Goal: Communication & Community: Answer question/provide support

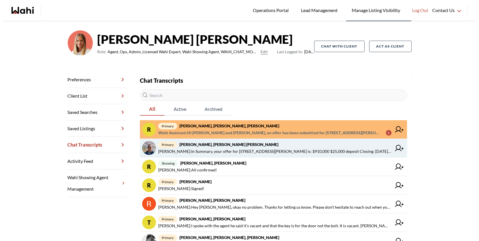
scroll to position [34, 0]
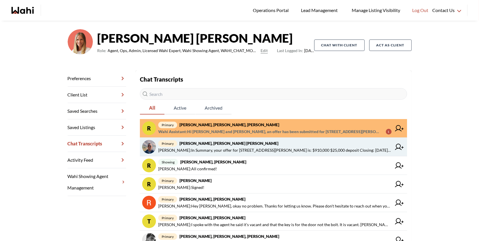
click at [293, 142] on span "primary Pranav Dhar, Vandana Dhar, Michelle" at bounding box center [274, 143] width 233 height 7
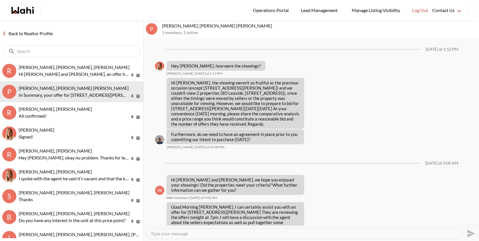
scroll to position [456, 0]
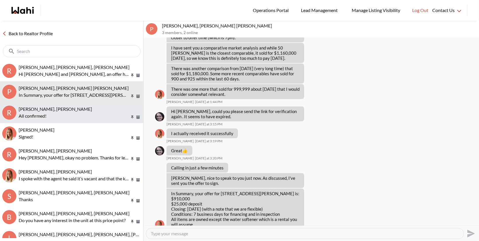
click at [91, 120] on button "R Ritu Gill, Khalid, Michelle All confirmed!" at bounding box center [71, 112] width 143 height 21
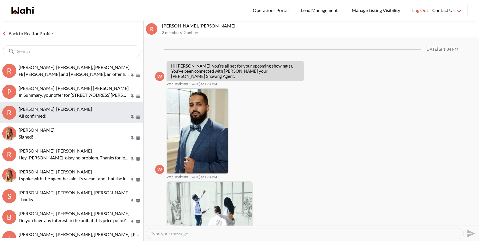
scroll to position [142, 0]
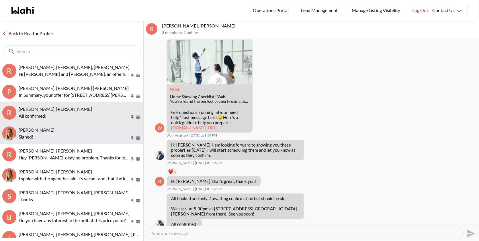
click at [85, 137] on p "Signed!" at bounding box center [74, 137] width 111 height 7
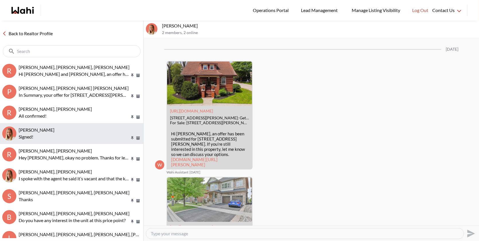
scroll to position [935, 0]
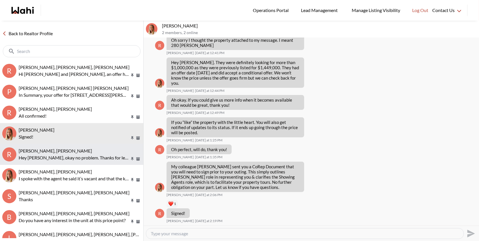
click at [85, 163] on button "R Robyn C, ColinRobyn Baxter, Michelle Hey Robyn, okay no problem. Thanks for l…" at bounding box center [71, 154] width 143 height 21
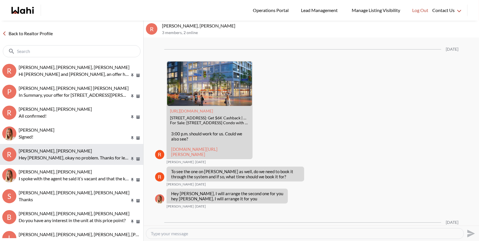
scroll to position [1078, 0]
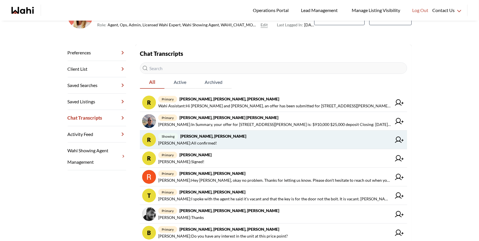
scroll to position [62, 0]
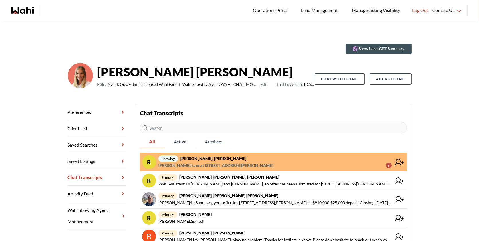
click at [289, 162] on span "showing Ritu Gill, Khalid, Michelle" at bounding box center [274, 158] width 233 height 7
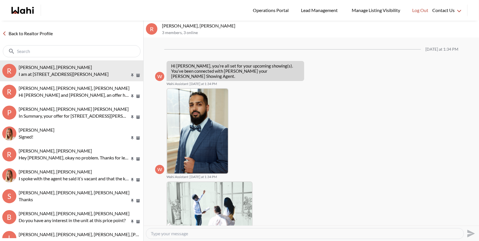
scroll to position [168, 0]
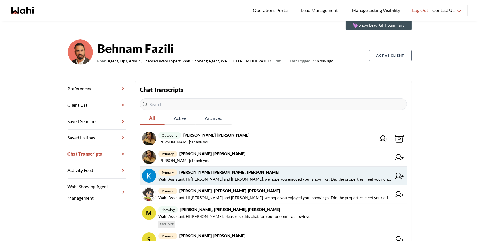
click at [269, 179] on span "Wahi Assistant : Hi Kevin and Fawzia, we hope you enjoyed your showings! Did th…" at bounding box center [274, 179] width 233 height 7
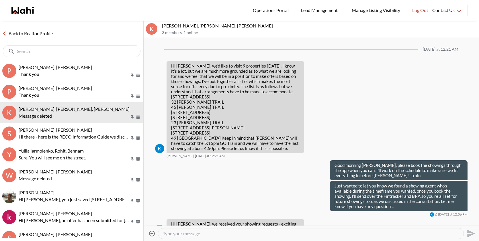
scroll to position [535, 0]
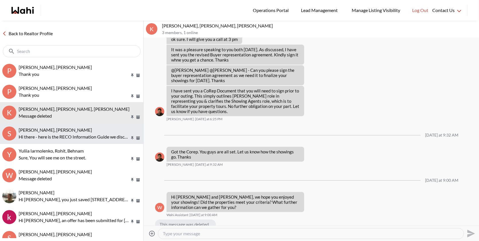
click at [62, 127] on span "SAJAD majed, Behnam" at bounding box center [55, 129] width 73 height 5
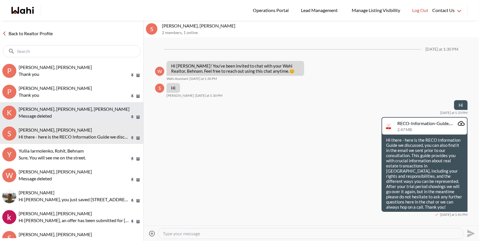
click at [74, 112] on div "Kevin McKay, Fawzia Sheikh, Behnam Message deleted" at bounding box center [80, 112] width 122 height 13
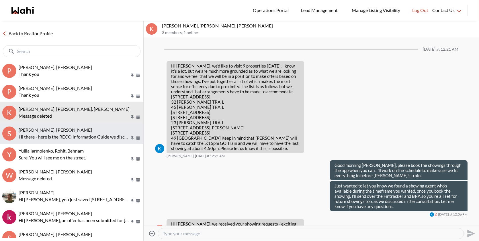
scroll to position [535, 0]
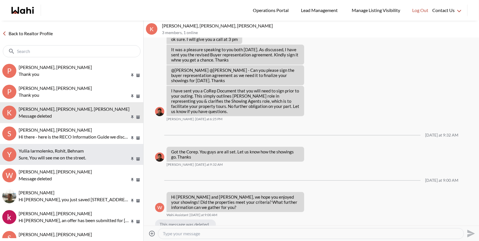
click at [63, 158] on p "Sure, You will see me on the street." at bounding box center [74, 158] width 111 height 7
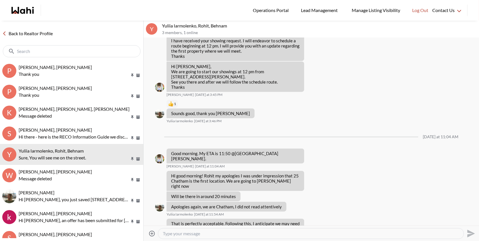
scroll to position [421, 0]
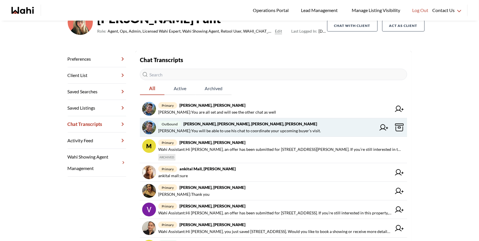
scroll to position [55, 0]
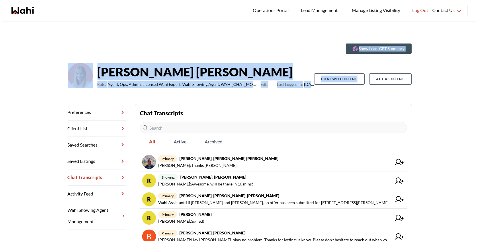
drag, startPoint x: 0, startPoint y: 0, endPoint x: 360, endPoint y: 91, distance: 371.6
click at [361, 86] on div "Show Lead-GPT Summary Michelle Ryckman Role: Agent, Ops, Admin, Licensed Wahi E…" at bounding box center [239, 202] width 479 height 362
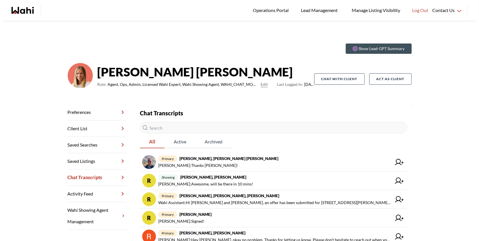
click at [248, 38] on div "Show Lead-GPT Summary Michelle Ryckman Role: Agent, Ops, Admin, Licensed Wahi E…" at bounding box center [239, 202] width 479 height 362
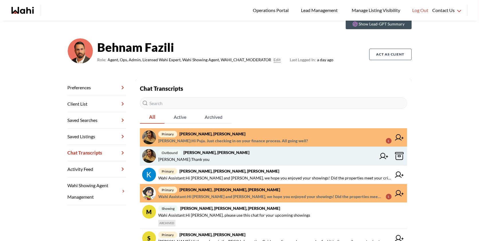
scroll to position [29, 0]
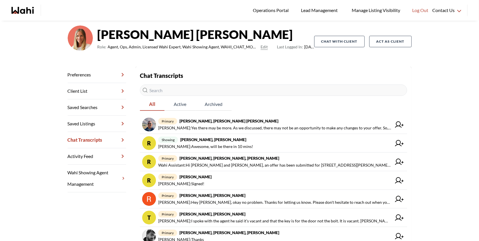
scroll to position [39, 0]
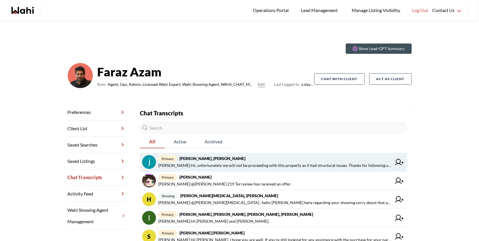
click at [324, 161] on span "primary Souhel Bally, Faraz" at bounding box center [274, 158] width 233 height 7
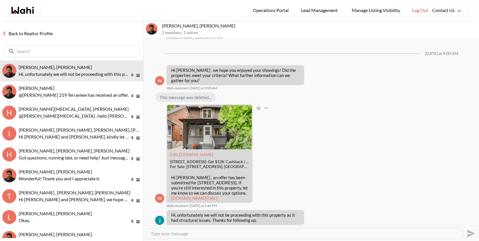
scroll to position [756, 0]
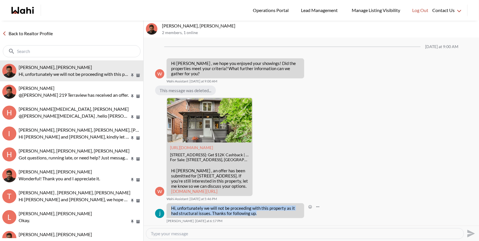
drag, startPoint x: 257, startPoint y: 215, endPoint x: 167, endPoint y: 210, distance: 90.2
click at [167, 210] on div "Hi, unfortunately we will not be proceeding with this property as it had struct…" at bounding box center [236, 211] width 138 height 15
copy p "Hi, unfortunately we will not be proceeding with this property as it had struct…"
click at [186, 236] on textarea "Type your message" at bounding box center [305, 234] width 308 height 6
type textarea "H"
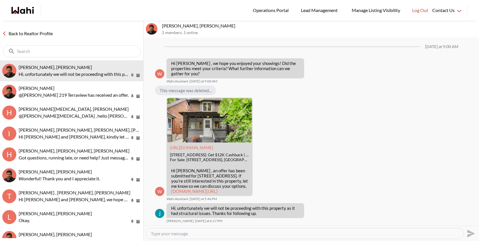
paste textarea "No worries at all — really appreciate the update!"
click at [187, 232] on textarea "No worries at all — really appreciate the update!" at bounding box center [305, 234] width 308 height 6
click at [247, 234] on textarea "No worries at all, really appreciate the update!" at bounding box center [305, 234] width 308 height 6
drag, startPoint x: 256, startPoint y: 232, endPoint x: 245, endPoint y: 234, distance: 11.8
click at [245, 234] on textarea "No worries at all, really appreciate the update! Pleas" at bounding box center [305, 234] width 308 height 6
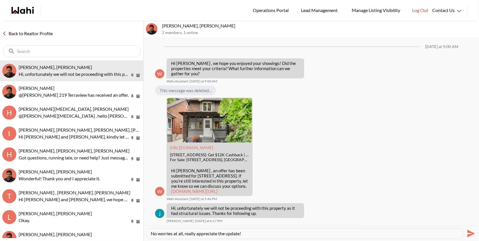
paste textarea "Please feel free to let us know if there’s any property you’d like to see or ne…"
type textarea "No worries at all, really appreciate the update! Please feel free to let us kno…"
click at [469, 237] on icon "Send" at bounding box center [470, 233] width 9 height 9
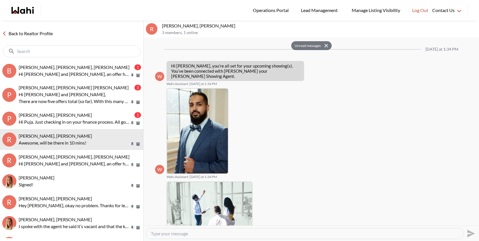
scroll to position [217, 0]
